Goal: Task Accomplishment & Management: Complete application form

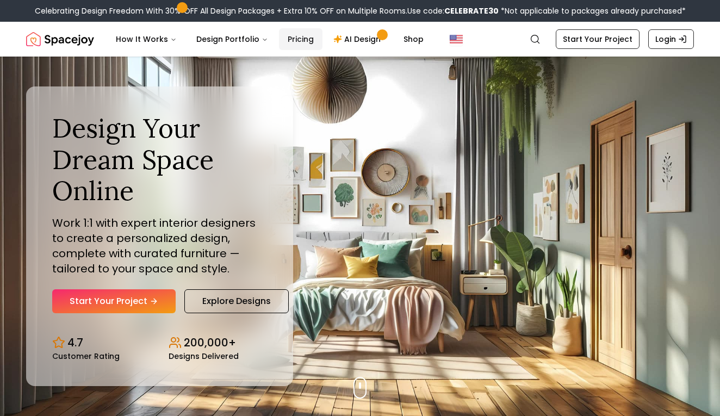
click at [289, 35] on link "Pricing" at bounding box center [300, 39] width 43 height 22
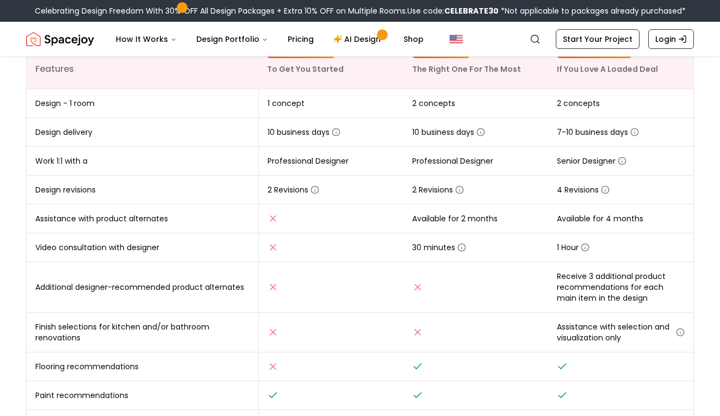
scroll to position [35, 0]
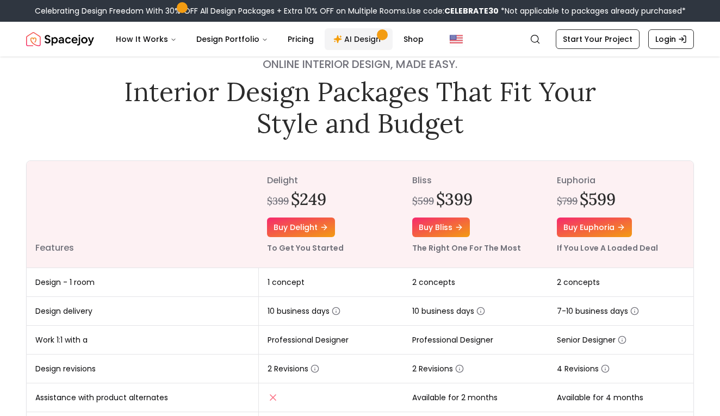
click at [355, 37] on link "AI Design" at bounding box center [358, 39] width 68 height 22
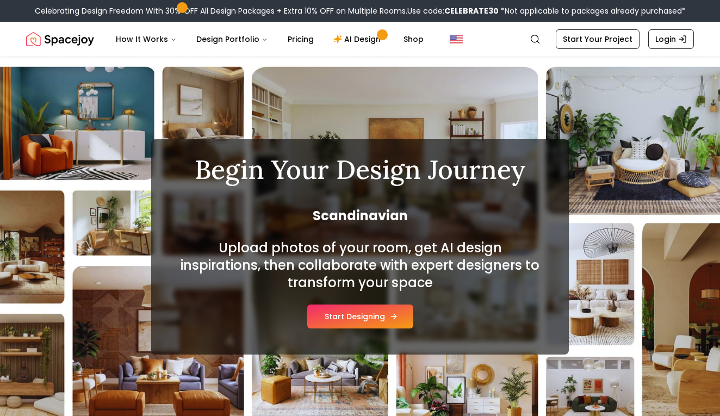
click at [363, 315] on button "Start Designing" at bounding box center [360, 316] width 106 height 24
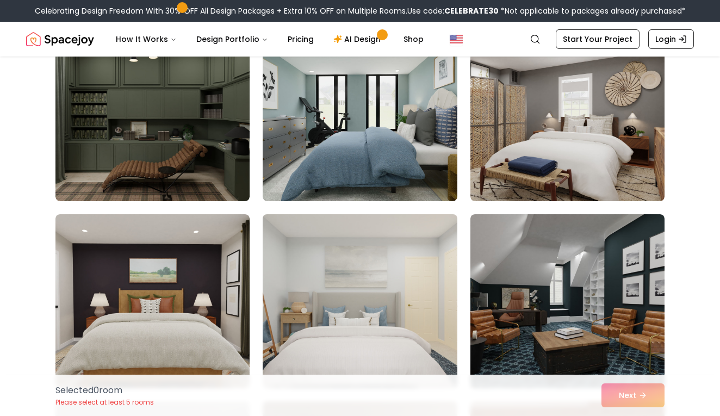
scroll to position [685, 0]
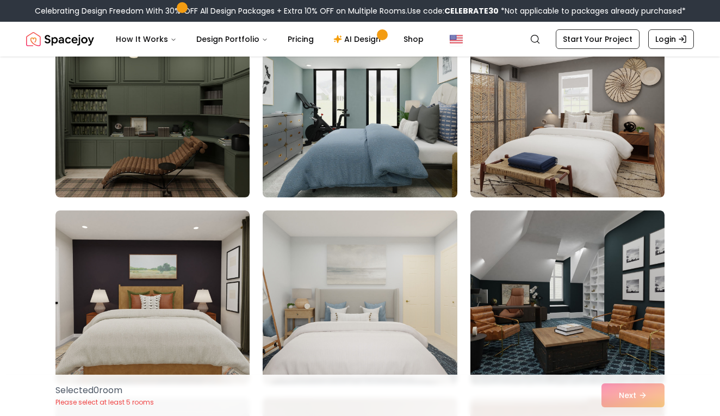
click at [367, 101] on img at bounding box center [360, 110] width 204 height 183
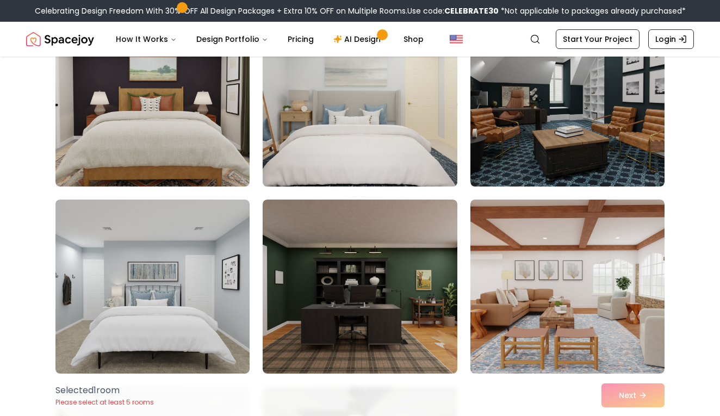
scroll to position [892, 0]
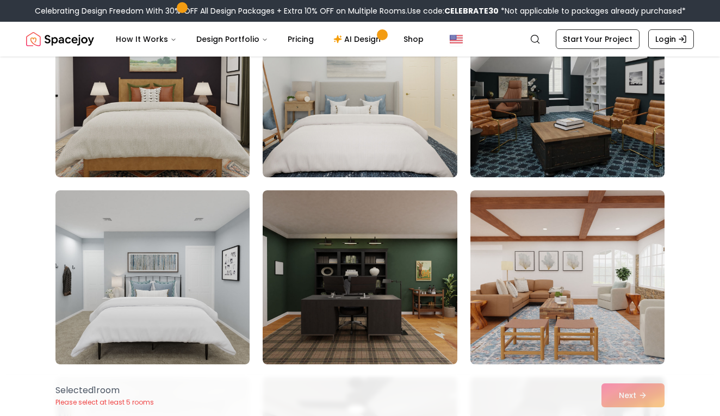
click at [560, 132] on img at bounding box center [567, 90] width 204 height 183
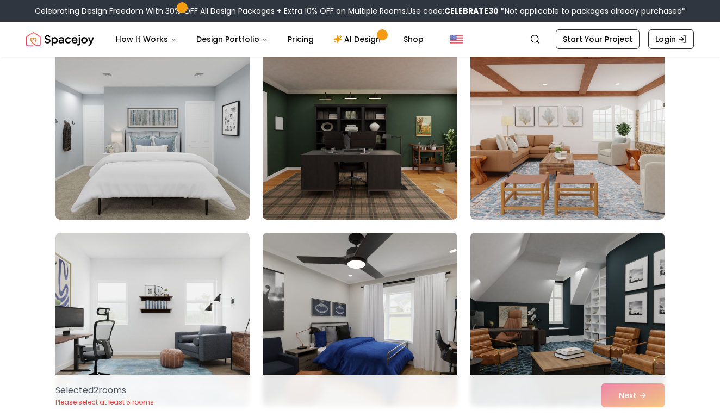
scroll to position [1036, 0]
click at [562, 308] on img at bounding box center [567, 320] width 204 height 183
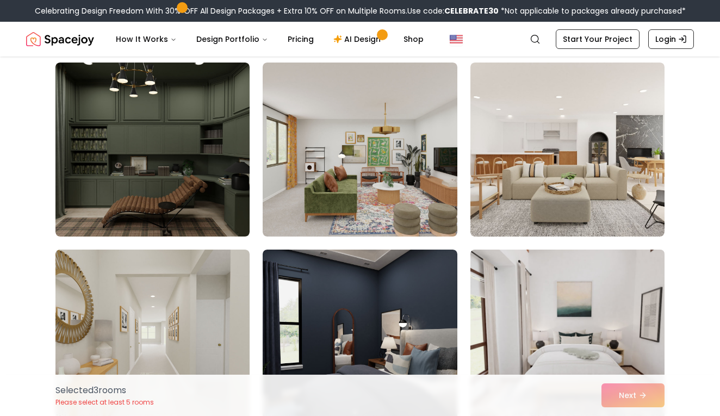
scroll to position [1768, 0]
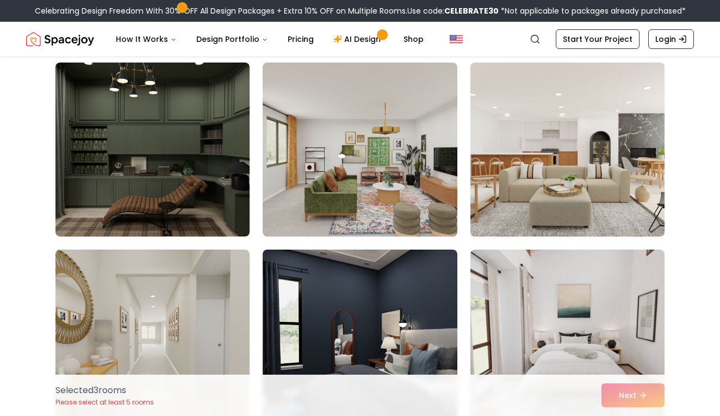
click at [565, 165] on img at bounding box center [567, 149] width 204 height 183
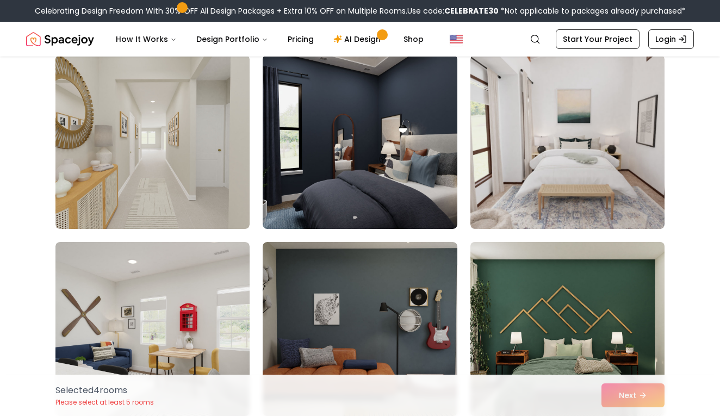
scroll to position [1961, 0]
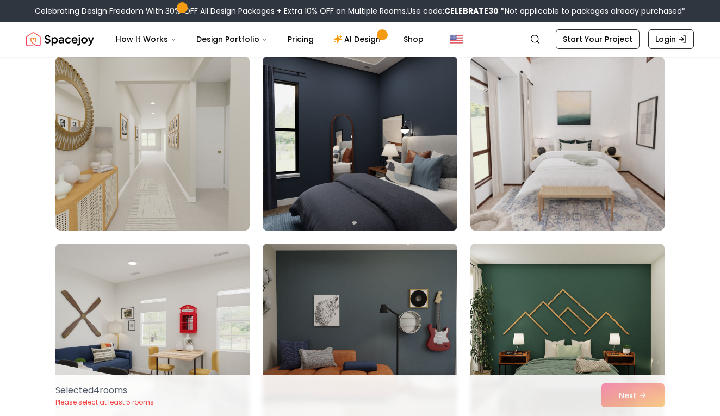
click at [353, 128] on img at bounding box center [360, 143] width 204 height 183
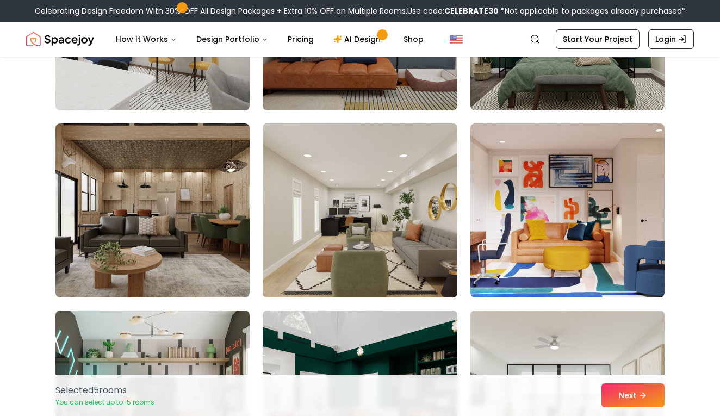
scroll to position [2268, 0]
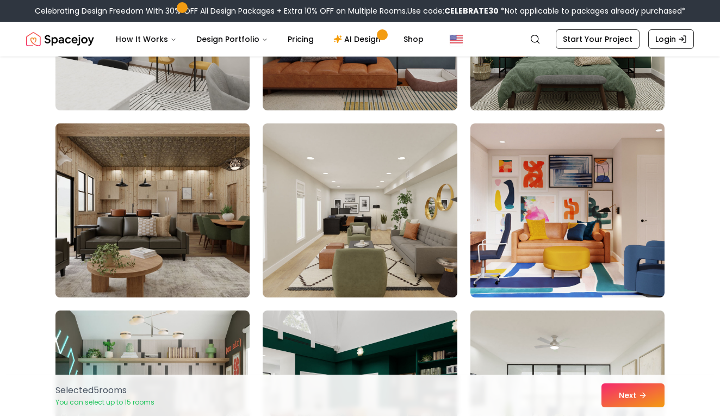
click at [168, 195] on img at bounding box center [153, 210] width 204 height 183
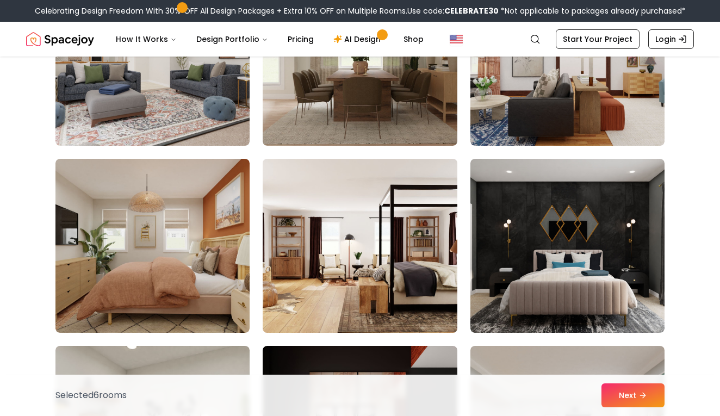
scroll to position [2823, 0]
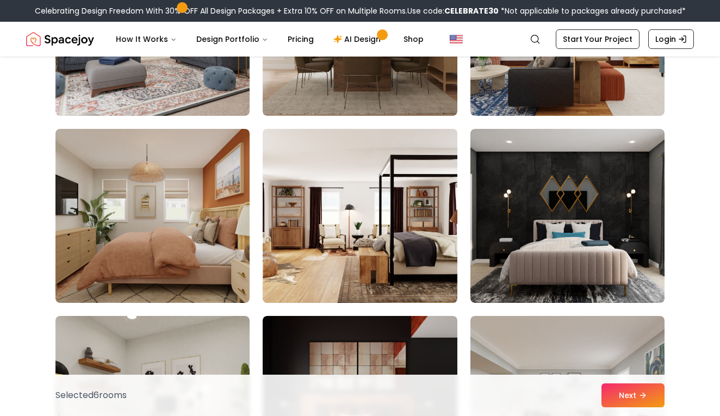
click at [366, 238] on img at bounding box center [360, 215] width 204 height 183
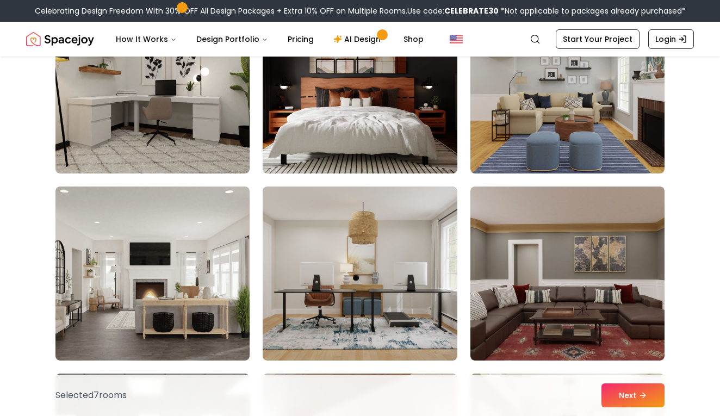
scroll to position [3155, 0]
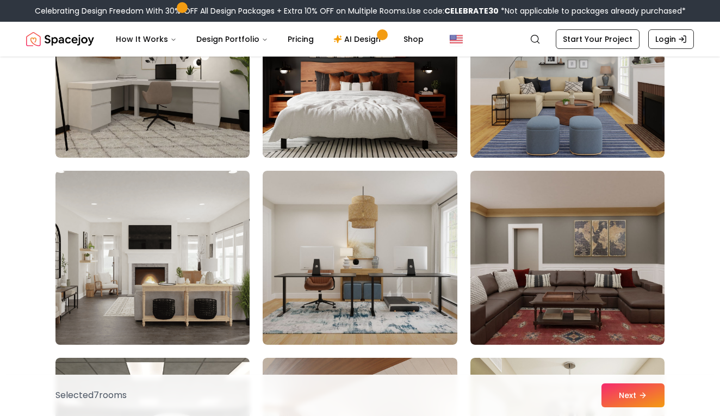
click at [151, 259] on img at bounding box center [153, 257] width 204 height 183
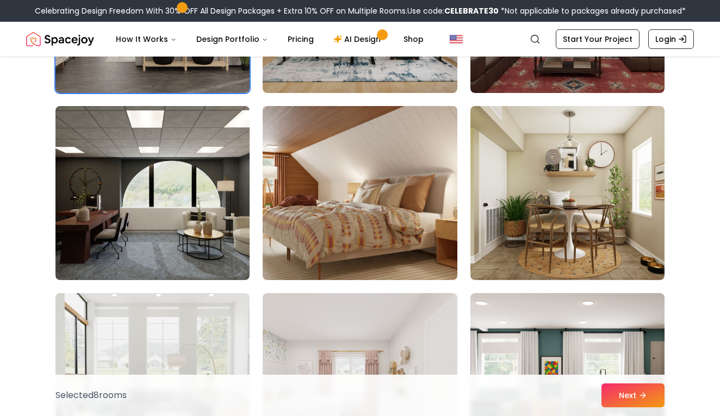
scroll to position [3408, 0]
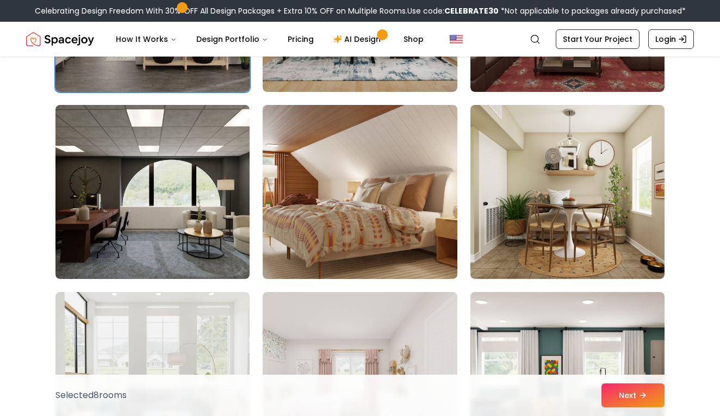
click at [370, 172] on img at bounding box center [360, 192] width 204 height 183
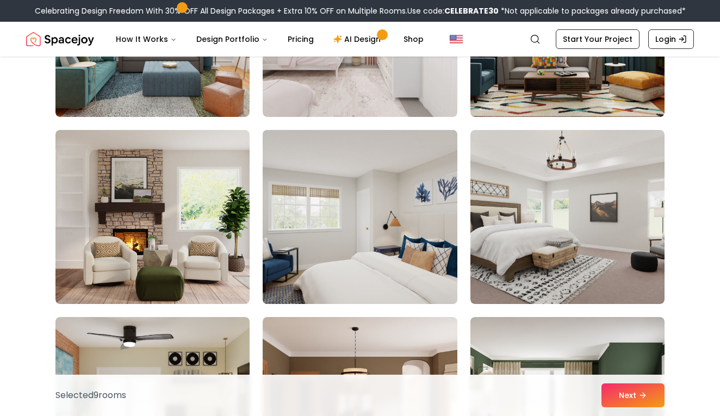
scroll to position [3758, 0]
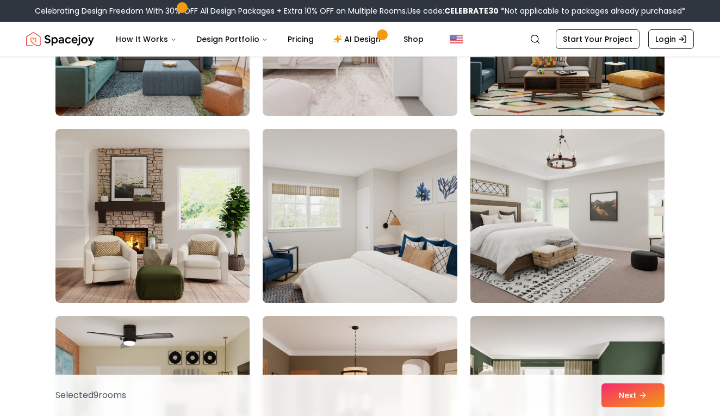
click at [356, 237] on img at bounding box center [360, 215] width 204 height 183
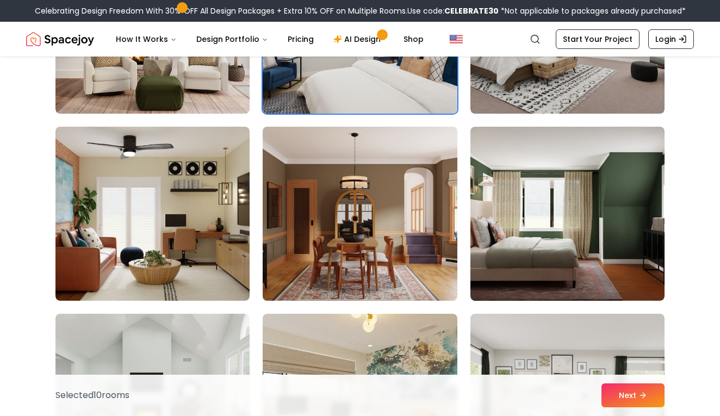
scroll to position [3948, 0]
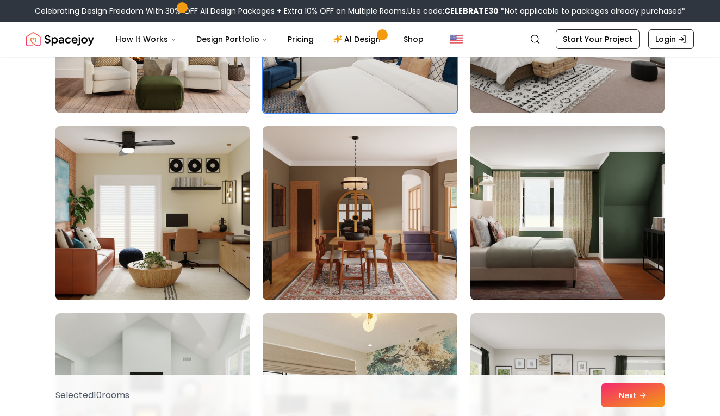
click at [180, 226] on img at bounding box center [153, 213] width 204 height 183
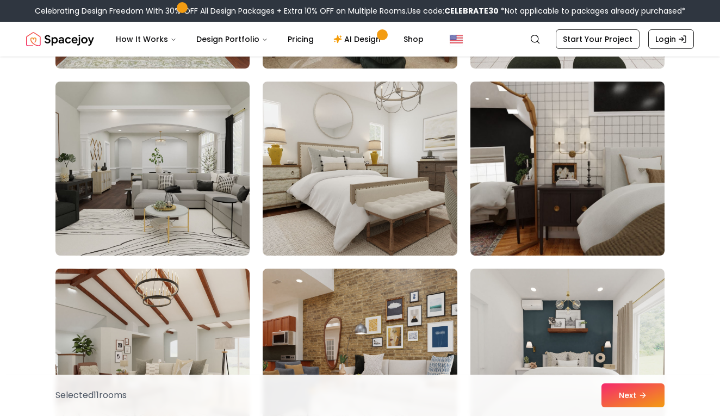
scroll to position [4367, 0]
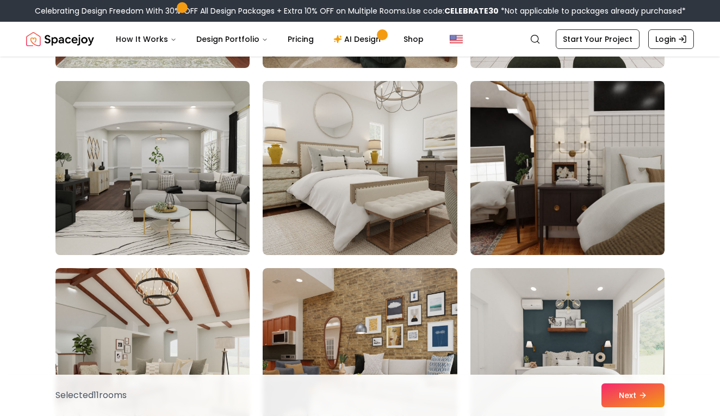
click at [170, 192] on img at bounding box center [153, 168] width 204 height 183
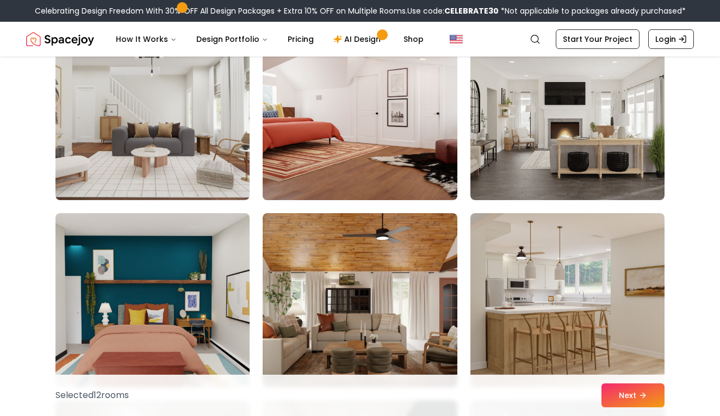
scroll to position [5544, 0]
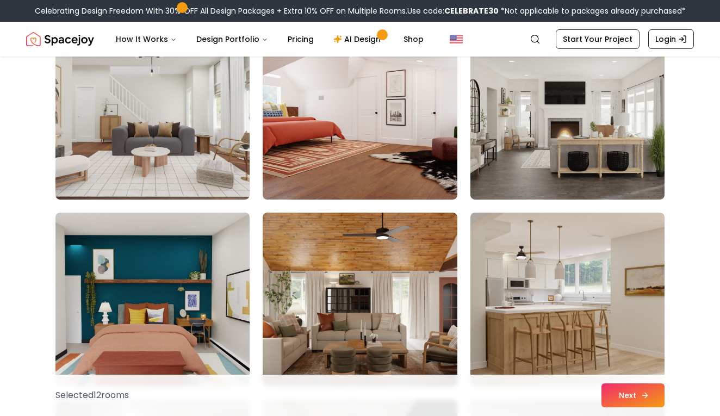
click at [631, 393] on button "Next" at bounding box center [632, 395] width 63 height 24
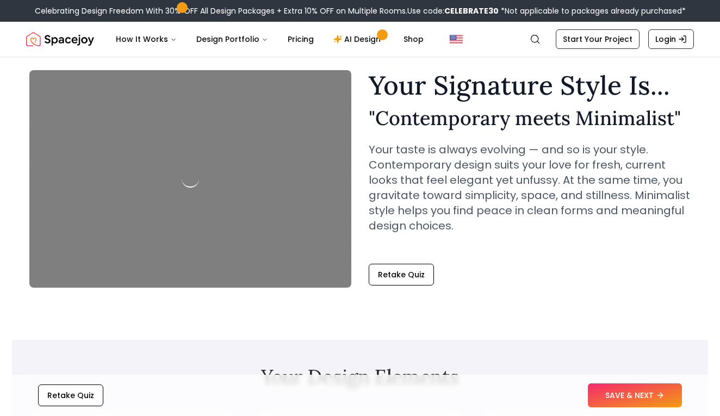
scroll to position [52, 0]
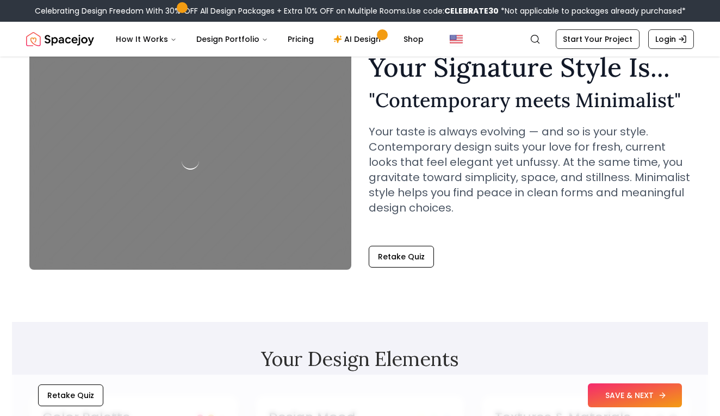
click at [626, 393] on button "SAVE & NEXT" at bounding box center [634, 395] width 94 height 24
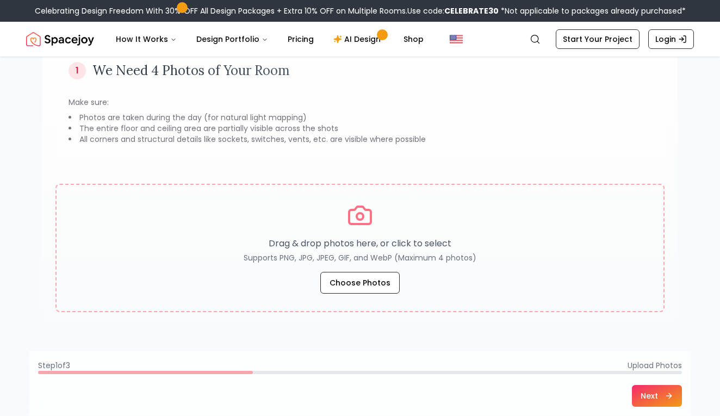
scroll to position [105, 0]
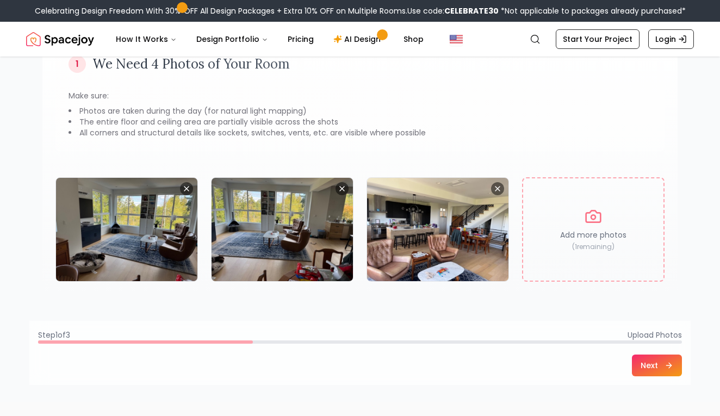
click at [653, 364] on button "Next" at bounding box center [656, 365] width 50 height 22
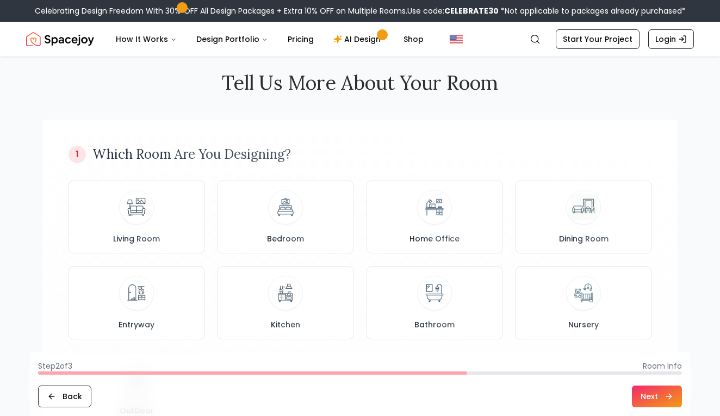
scroll to position [0, 0]
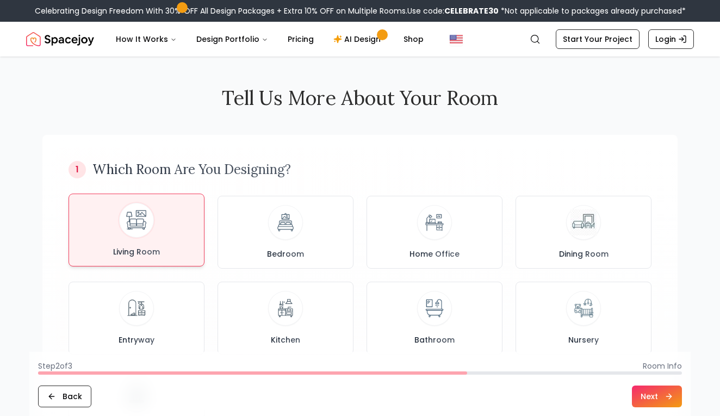
click at [157, 224] on div "Living Room" at bounding box center [136, 230] width 117 height 54
click at [648, 398] on button "Next" at bounding box center [656, 396] width 50 height 22
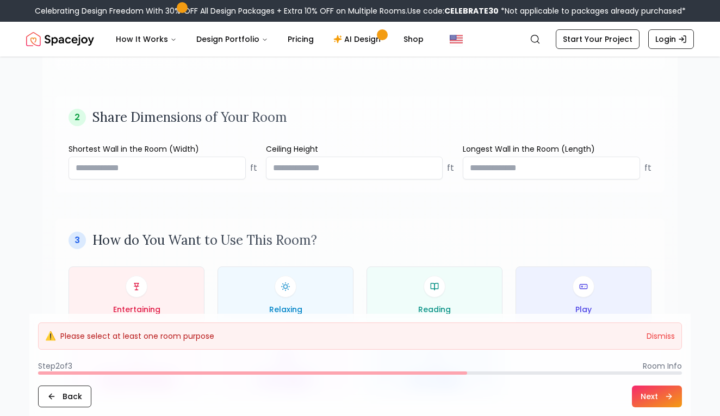
scroll to position [384, 0]
click at [197, 167] on input "number" at bounding box center [156, 168] width 177 height 23
type input "**"
click at [362, 166] on input "number" at bounding box center [354, 168] width 177 height 23
type input "**"
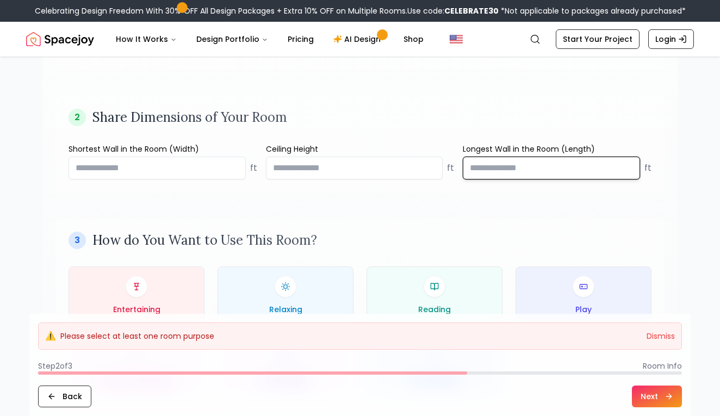
click at [509, 167] on input "number" at bounding box center [550, 168] width 177 height 23
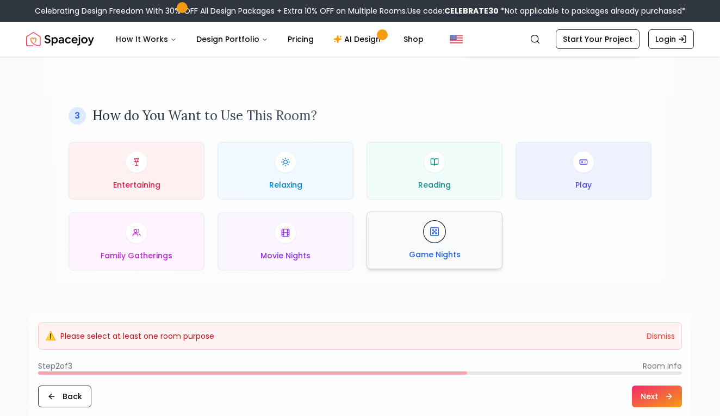
scroll to position [512, 0]
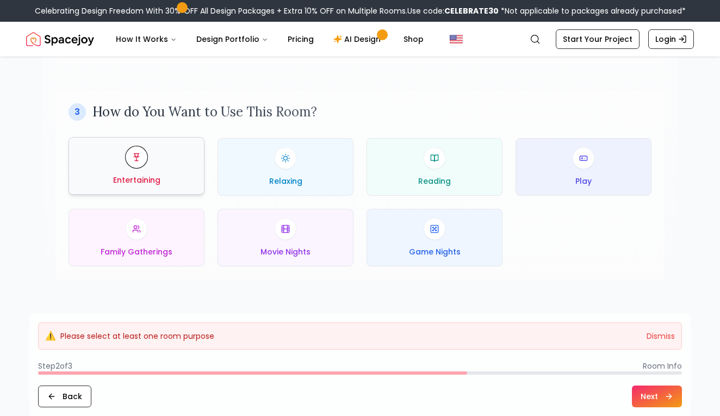
type input "**"
click at [146, 167] on div "Entertaining" at bounding box center [136, 165] width 117 height 39
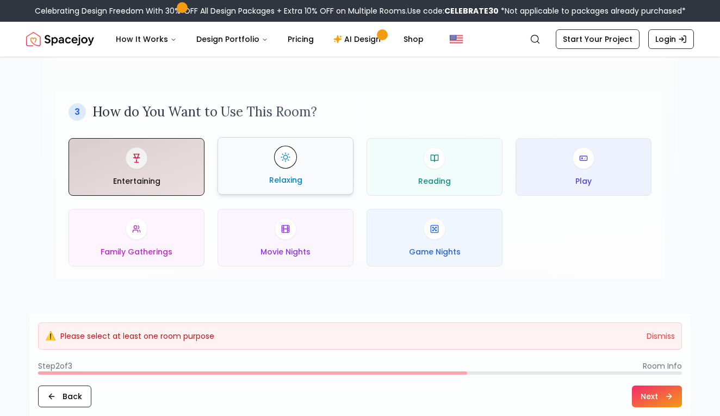
click at [312, 161] on div "Relaxing" at bounding box center [285, 165] width 117 height 39
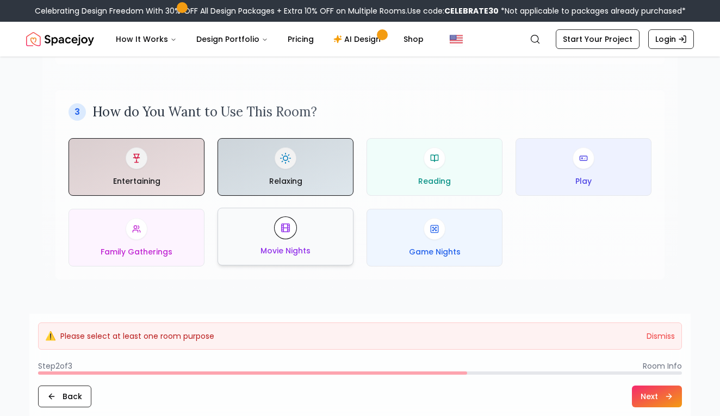
click at [326, 236] on div "Movie Nights" at bounding box center [285, 236] width 117 height 39
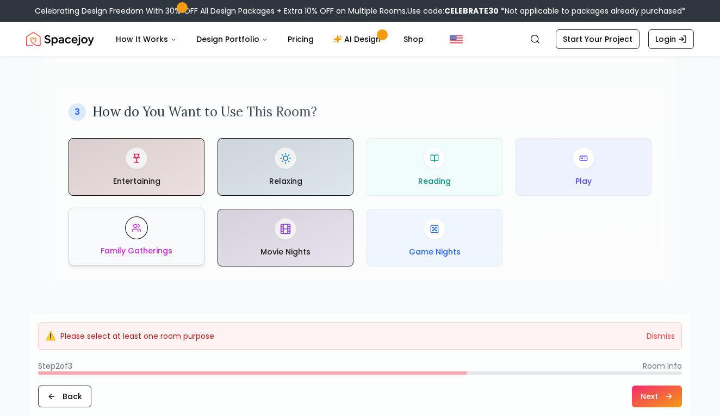
click at [185, 232] on div "Family Gatherings" at bounding box center [136, 236] width 117 height 39
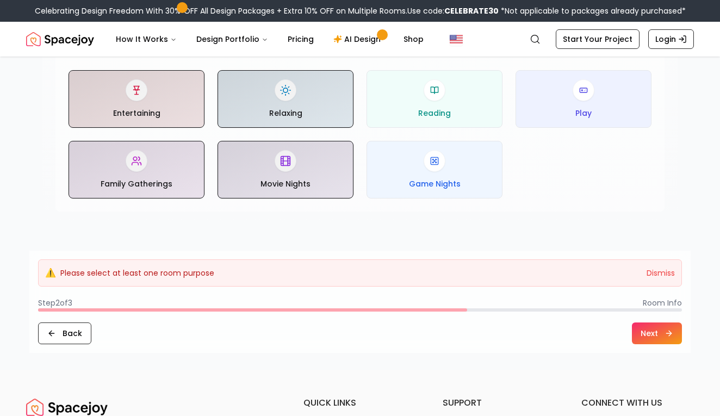
scroll to position [608, 0]
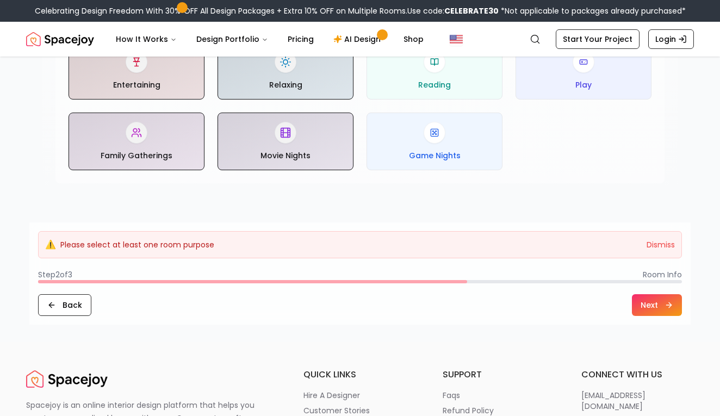
click at [648, 307] on button "Next" at bounding box center [656, 305] width 50 height 22
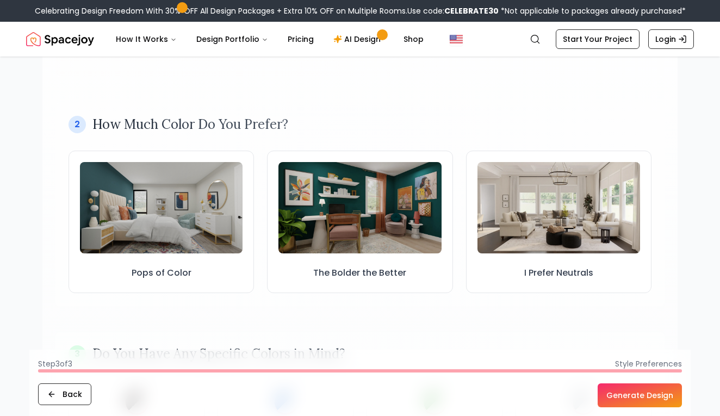
scroll to position [280, 0]
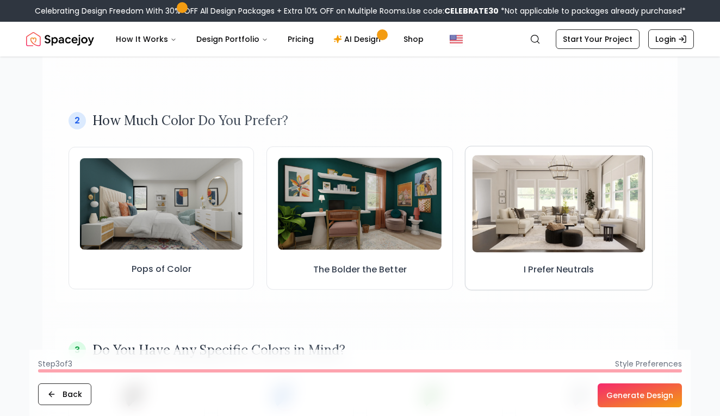
click at [577, 205] on img at bounding box center [558, 203] width 173 height 97
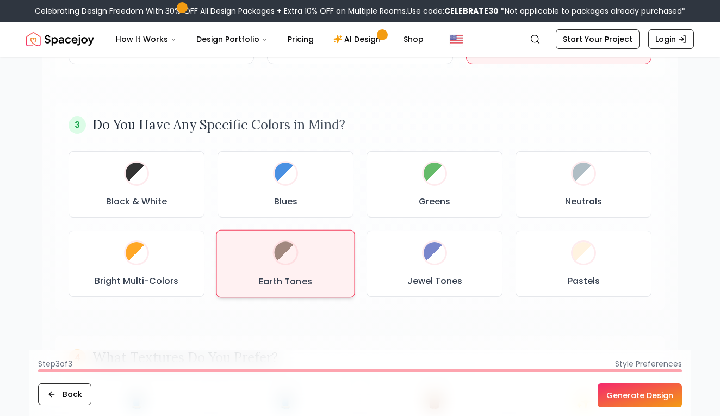
scroll to position [523, 0]
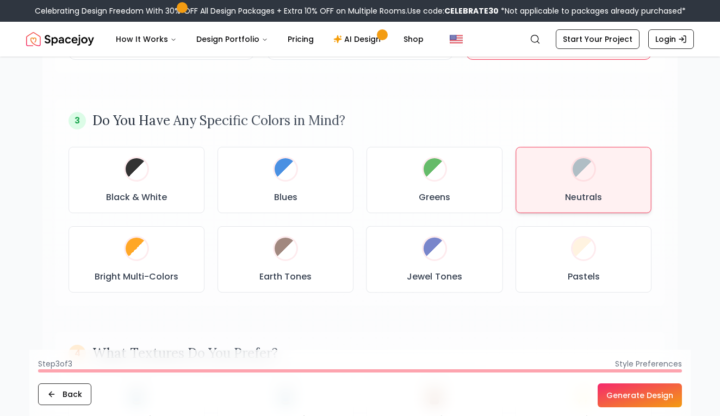
click at [581, 177] on div at bounding box center [583, 169] width 22 height 22
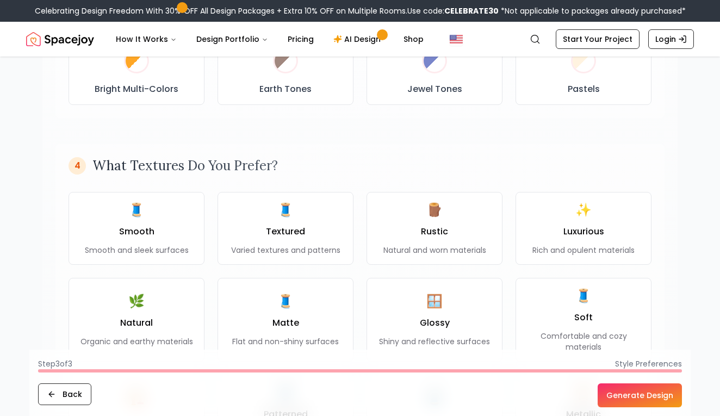
scroll to position [714, 0]
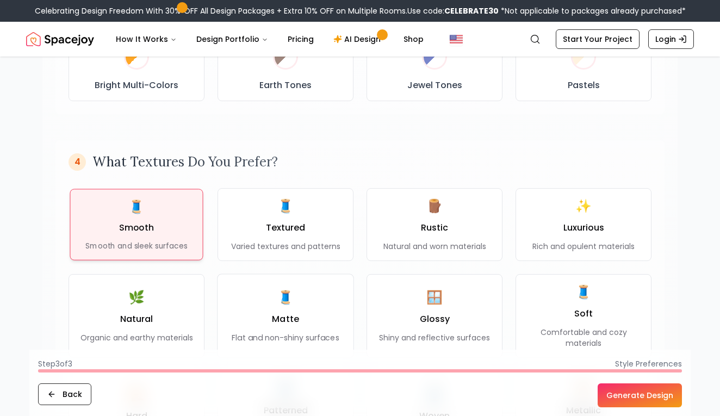
click at [164, 217] on div "🧵 Smooth Smooth and sleek surfaces" at bounding box center [136, 224] width 102 height 53
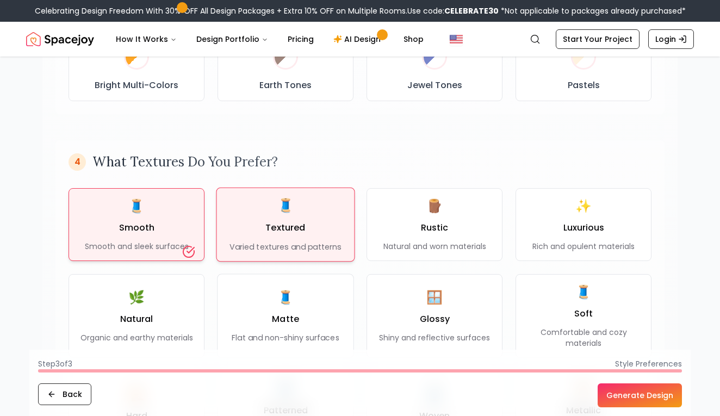
click at [249, 221] on div "🧵 Textured Varied textures and patterns" at bounding box center [284, 224] width 111 height 55
click at [626, 392] on button "Generate Design" at bounding box center [639, 395] width 84 height 24
